Goal: Information Seeking & Learning: Learn about a topic

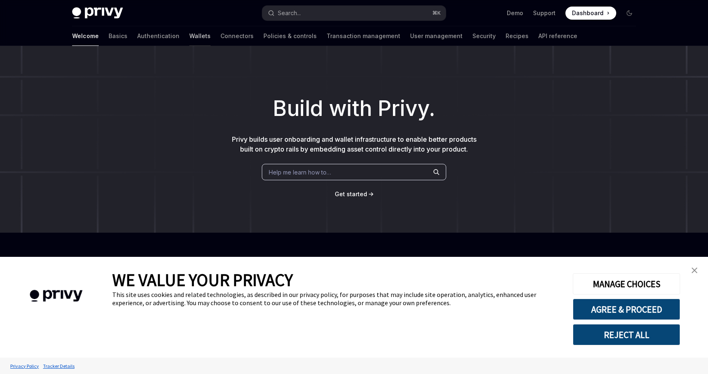
click at [189, 35] on link "Wallets" at bounding box center [199, 36] width 21 height 20
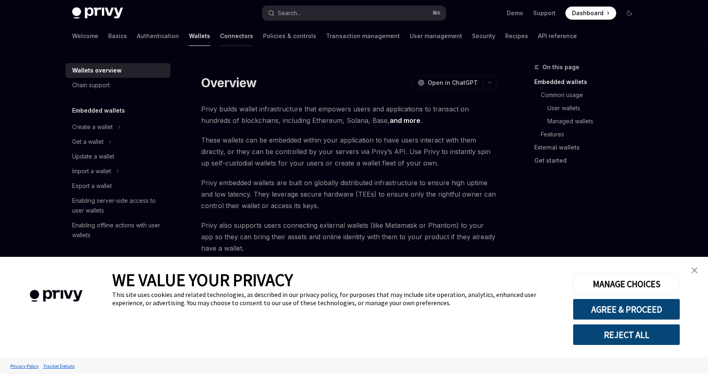
click at [220, 41] on link "Connectors" at bounding box center [236, 36] width 33 height 20
type textarea "*"
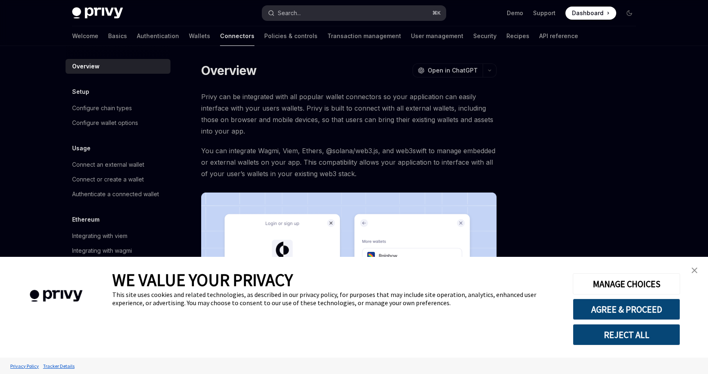
click at [301, 13] on div "Search..." at bounding box center [289, 13] width 23 height 10
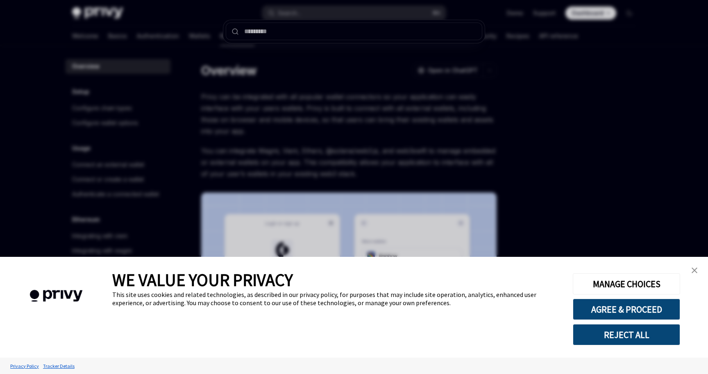
click at [250, 66] on div at bounding box center [354, 187] width 708 height 374
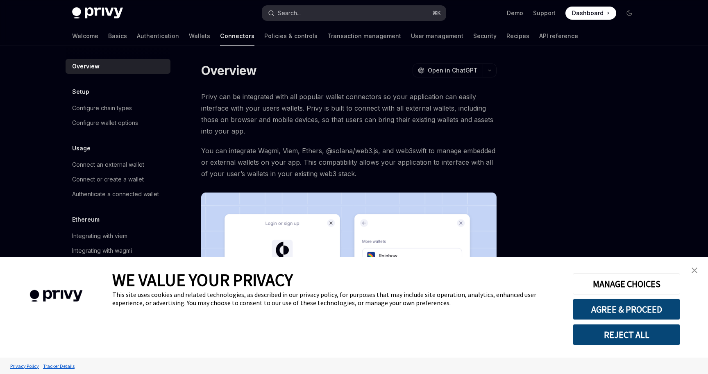
click at [288, 14] on div "Search..." at bounding box center [289, 13] width 23 height 10
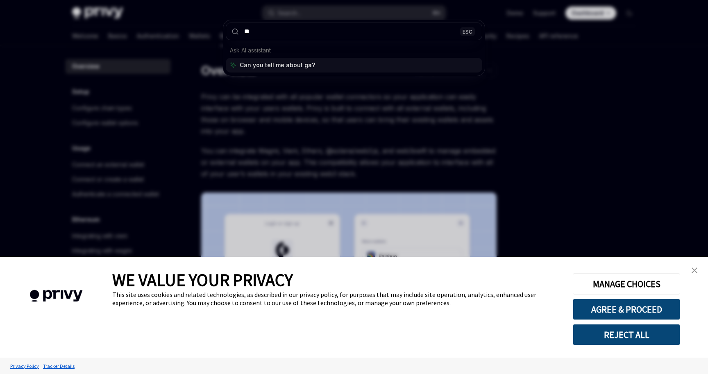
type input "***"
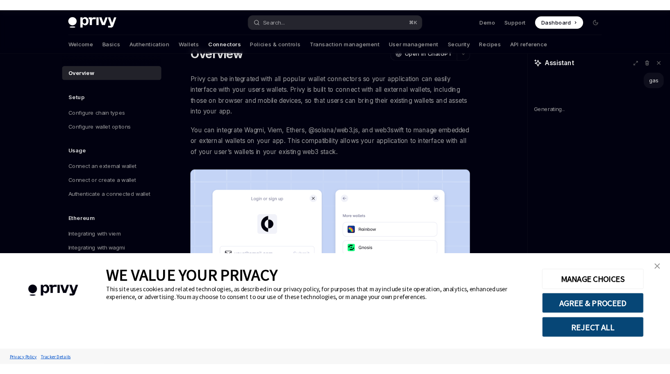
scroll to position [36, 0]
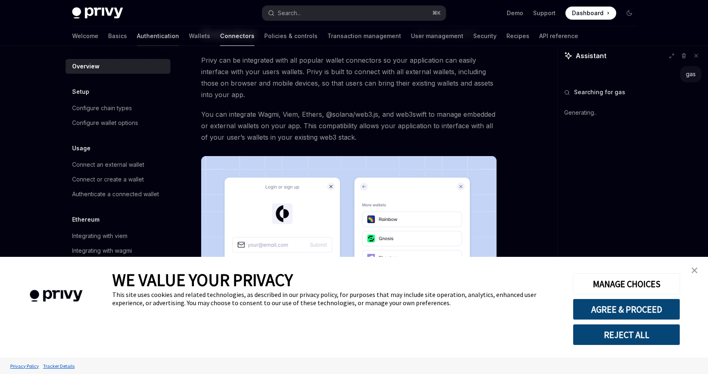
click at [137, 37] on link "Authentication" at bounding box center [158, 36] width 42 height 20
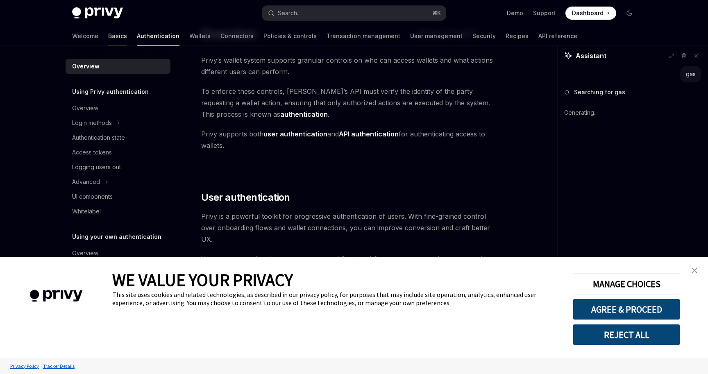
click at [108, 32] on link "Basics" at bounding box center [117, 36] width 19 height 20
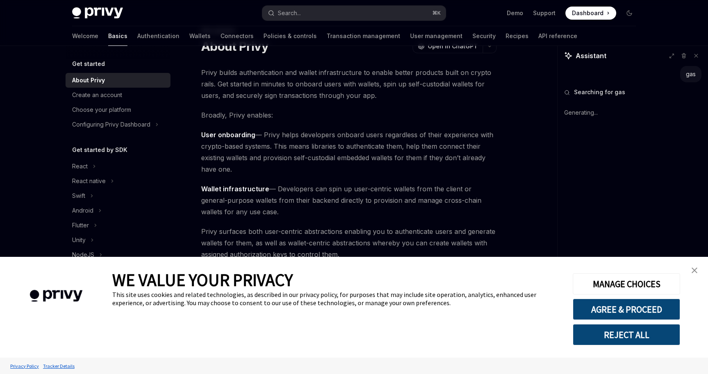
click at [175, 36] on div "Welcome Basics Authentication Wallets Connectors Policies & controls Transactio…" at bounding box center [324, 36] width 505 height 20
click at [189, 37] on link "Wallets" at bounding box center [199, 36] width 21 height 20
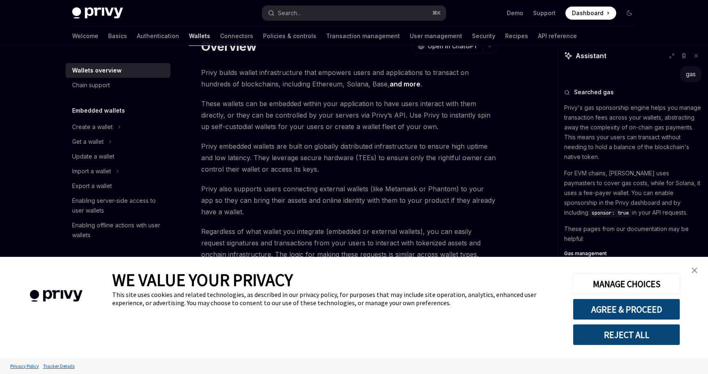
type textarea "*"
